Goal: Task Accomplishment & Management: Manage account settings

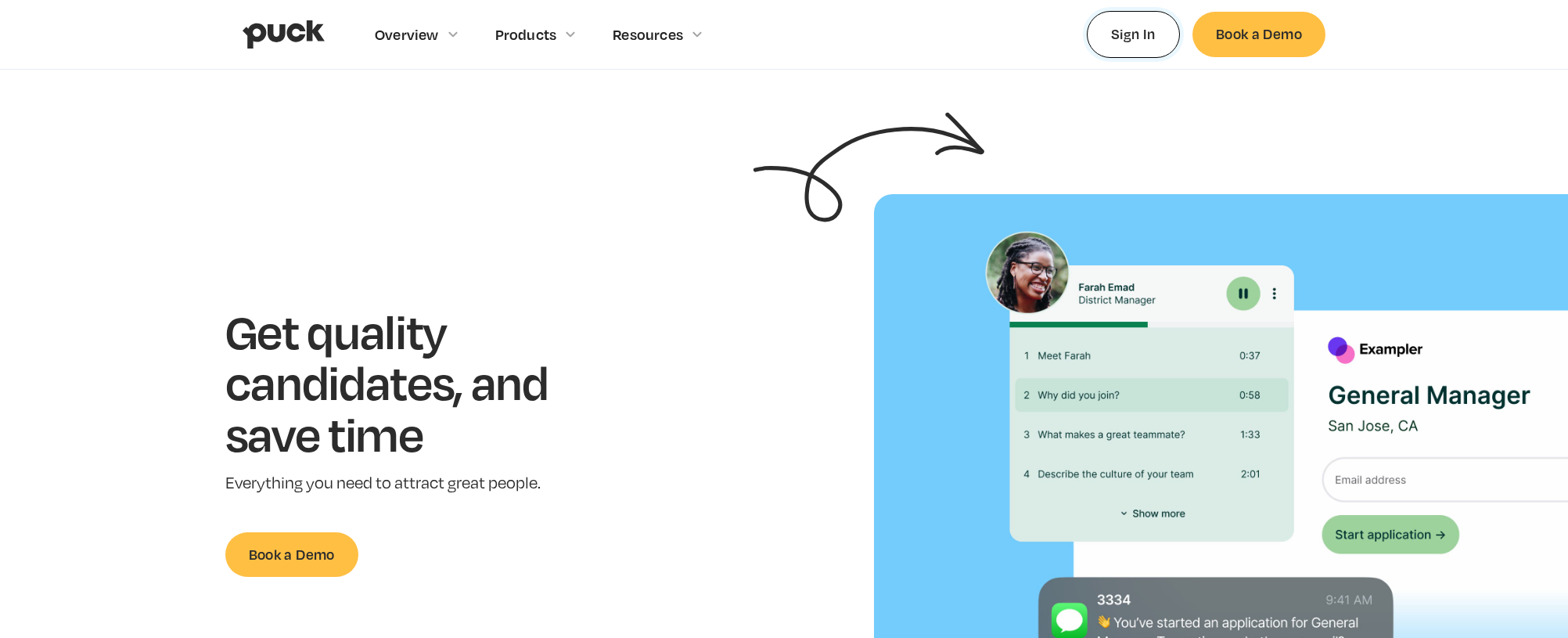
click at [1148, 44] on link "Sign In" at bounding box center [1134, 34] width 93 height 46
